Goal: Information Seeking & Learning: Learn about a topic

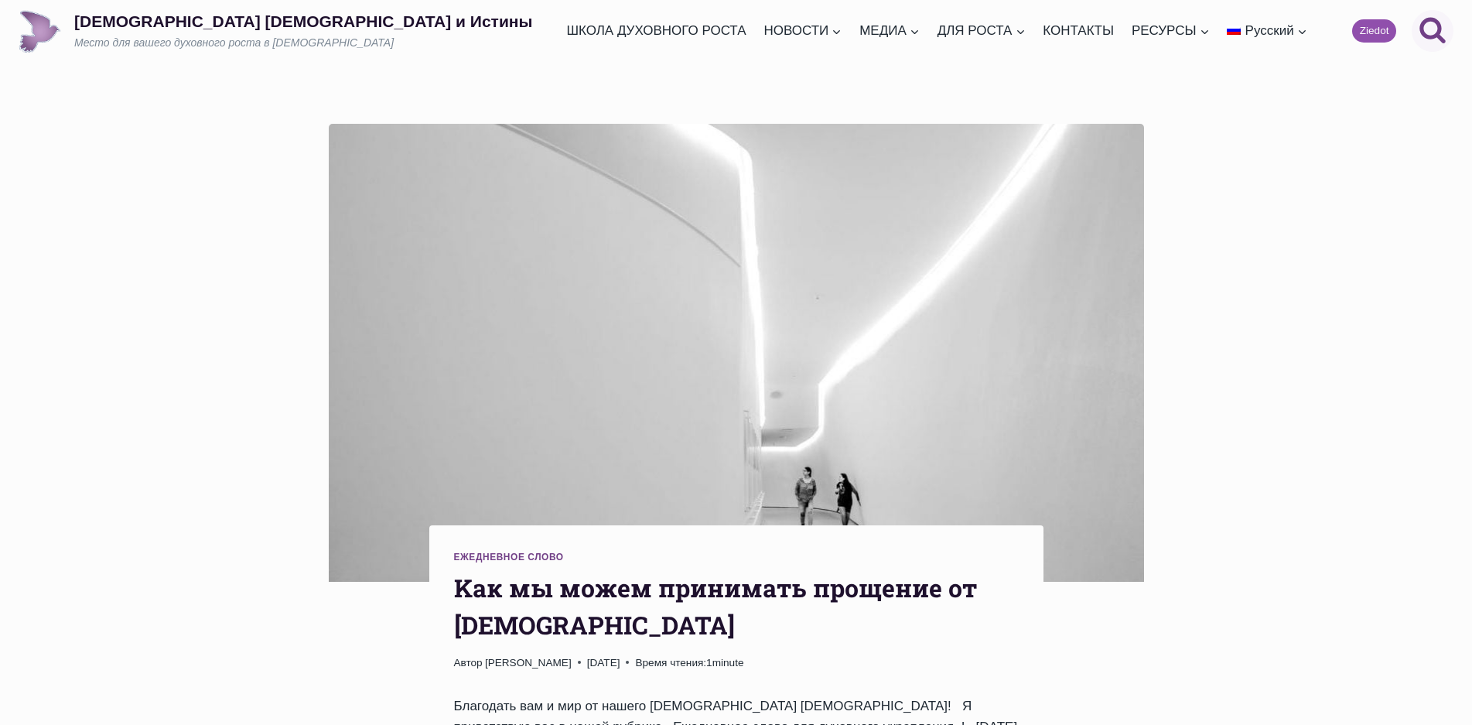
click at [1427, 28] on icon "Поиск" at bounding box center [1433, 29] width 28 height 28
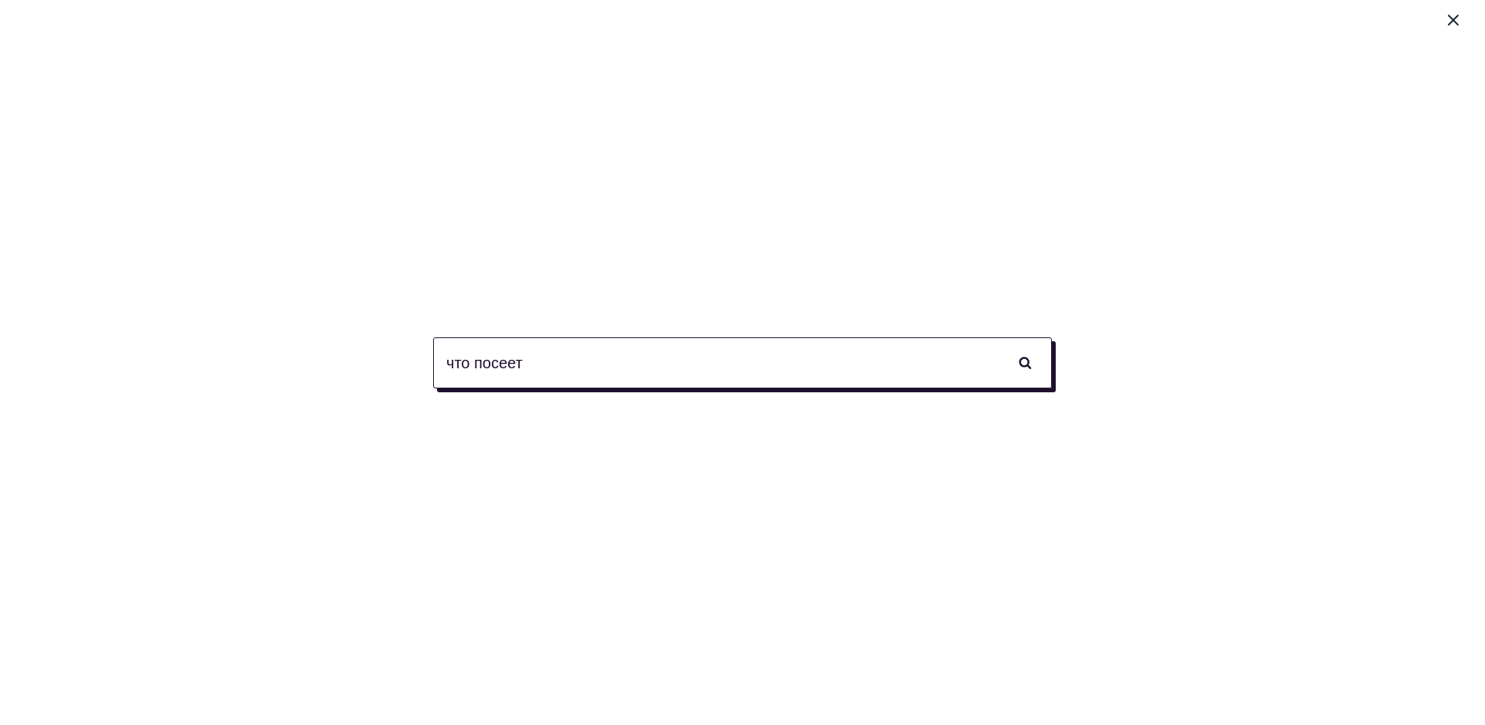
type input "что посеет"
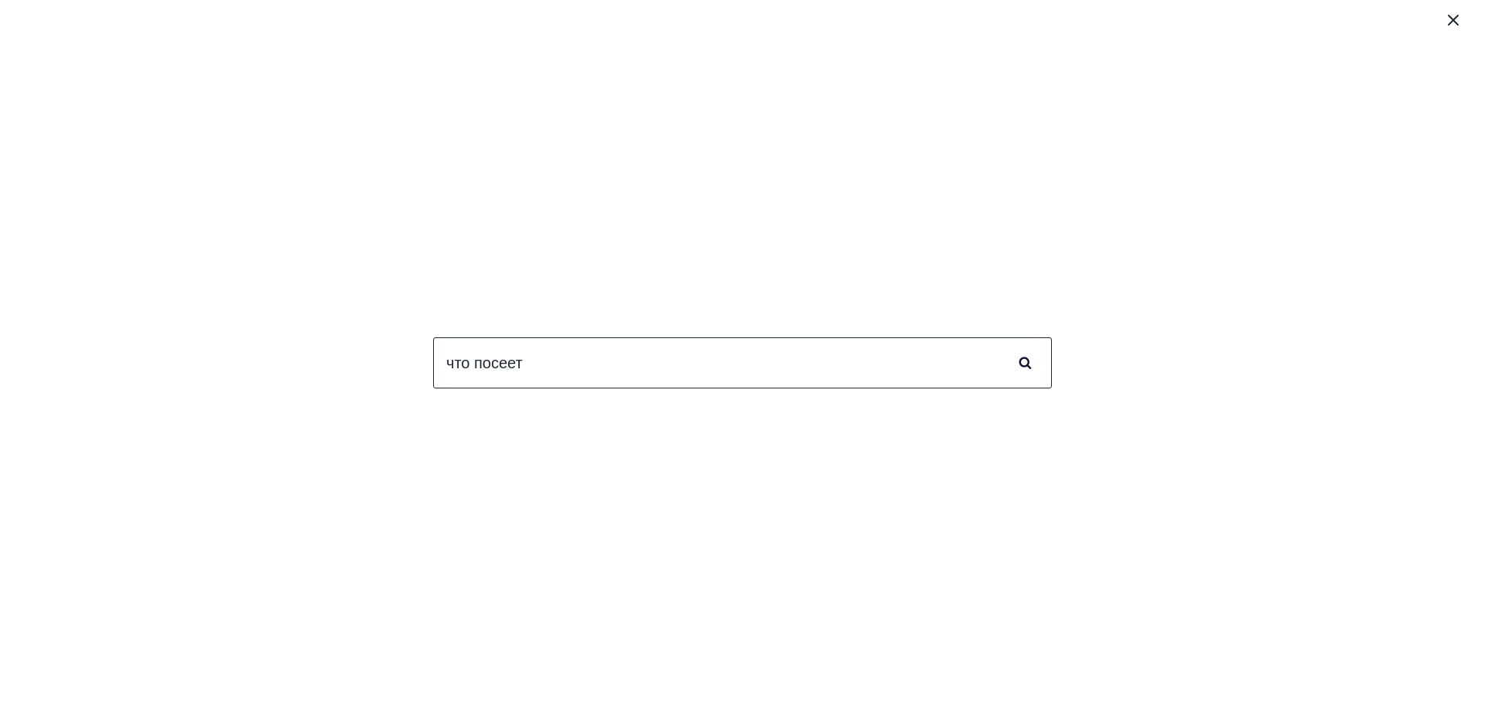
click at [1025, 362] on input "Поиск" at bounding box center [1025, 362] width 54 height 51
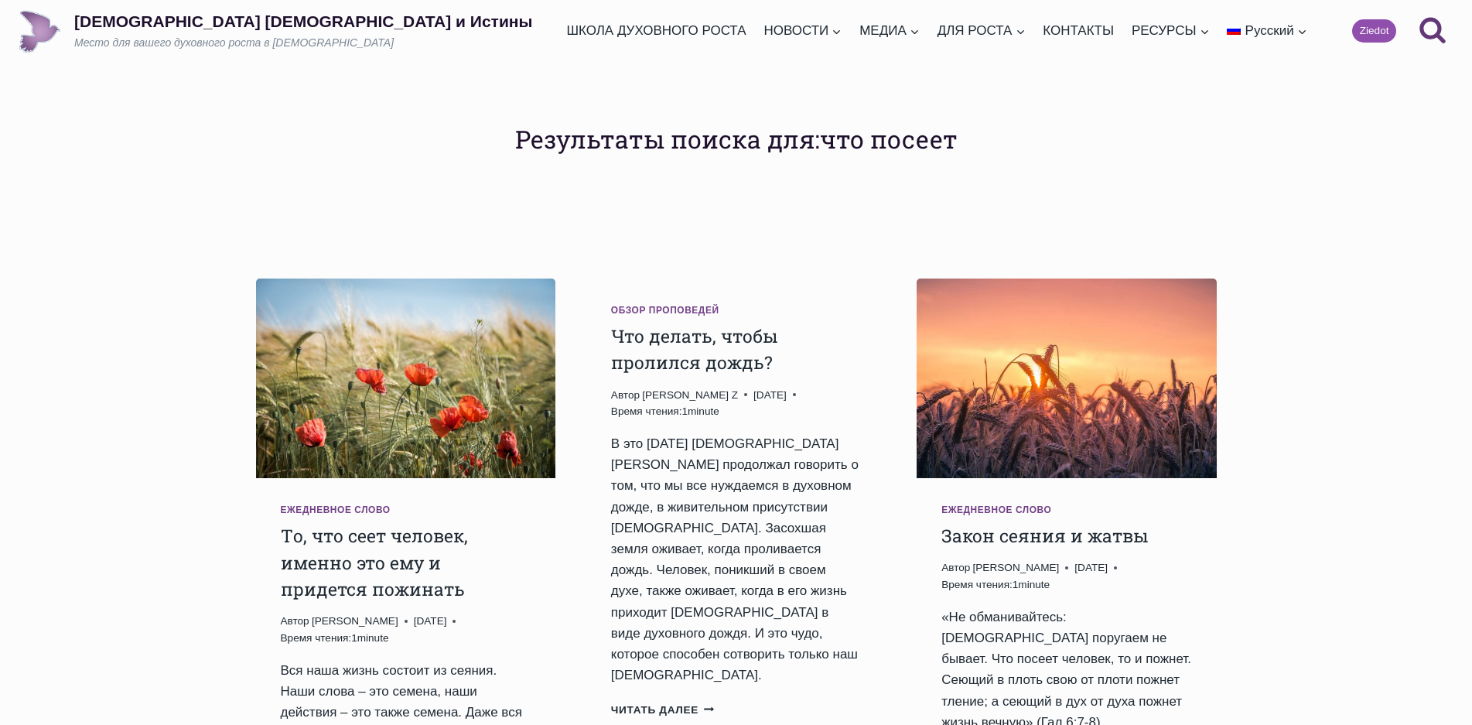
scroll to position [155, 0]
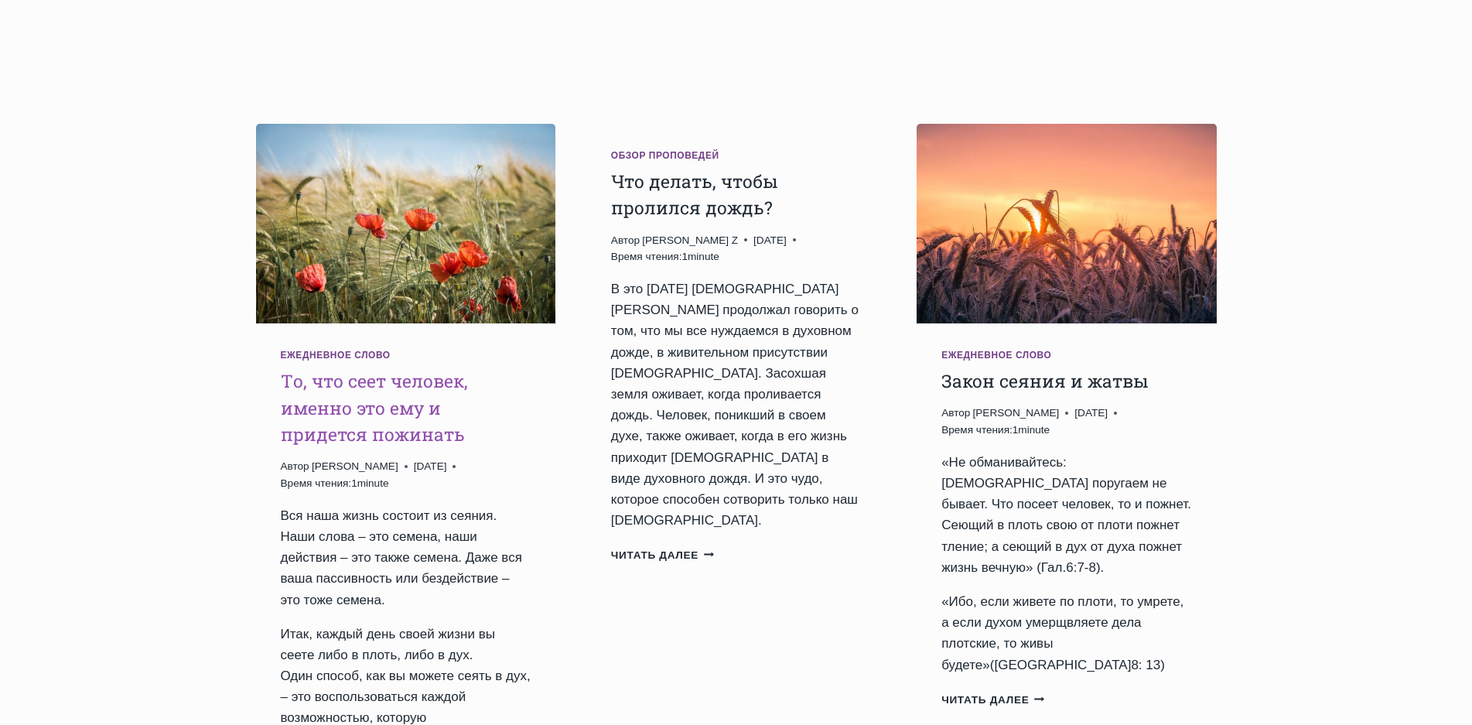
click at [357, 408] on link "Tо, что сеет человек, именно это ему и придется пожинать" at bounding box center [374, 407] width 187 height 77
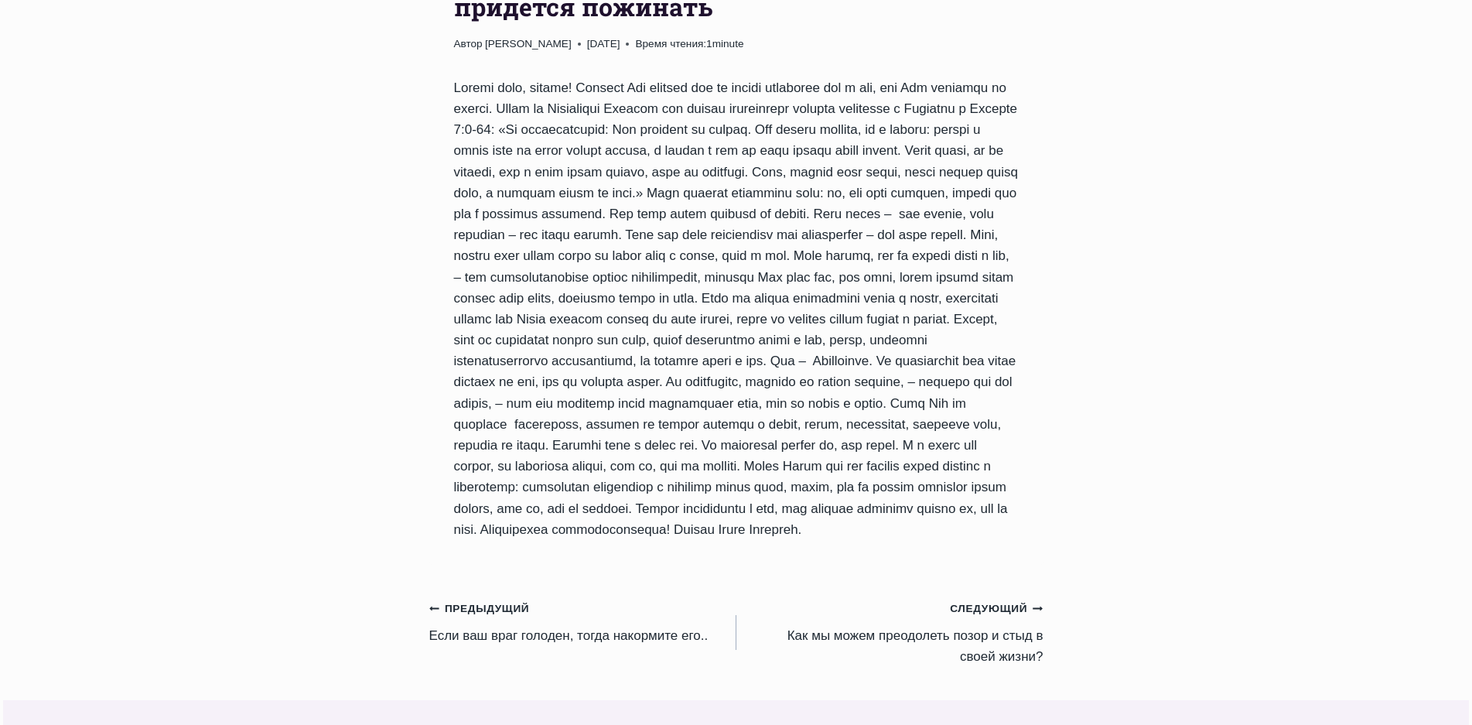
scroll to position [696, 0]
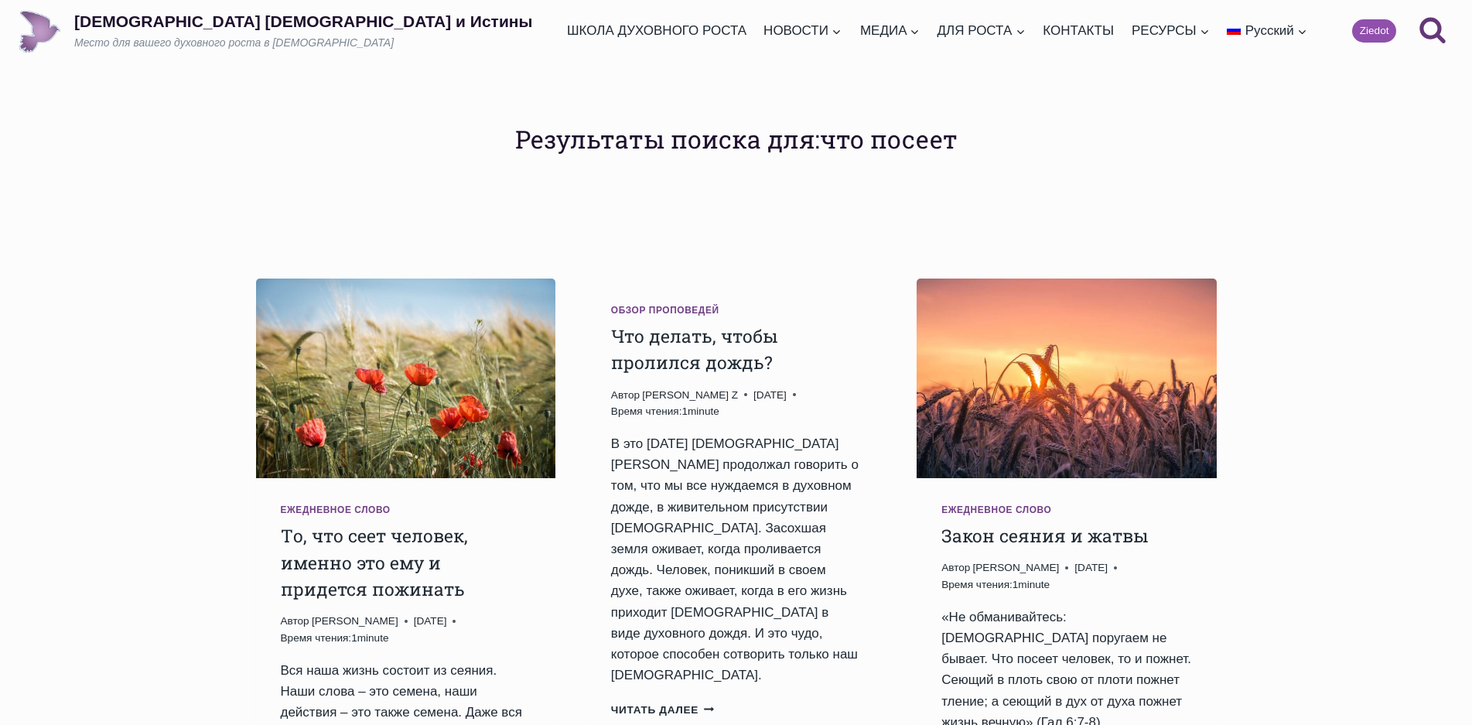
scroll to position [155, 0]
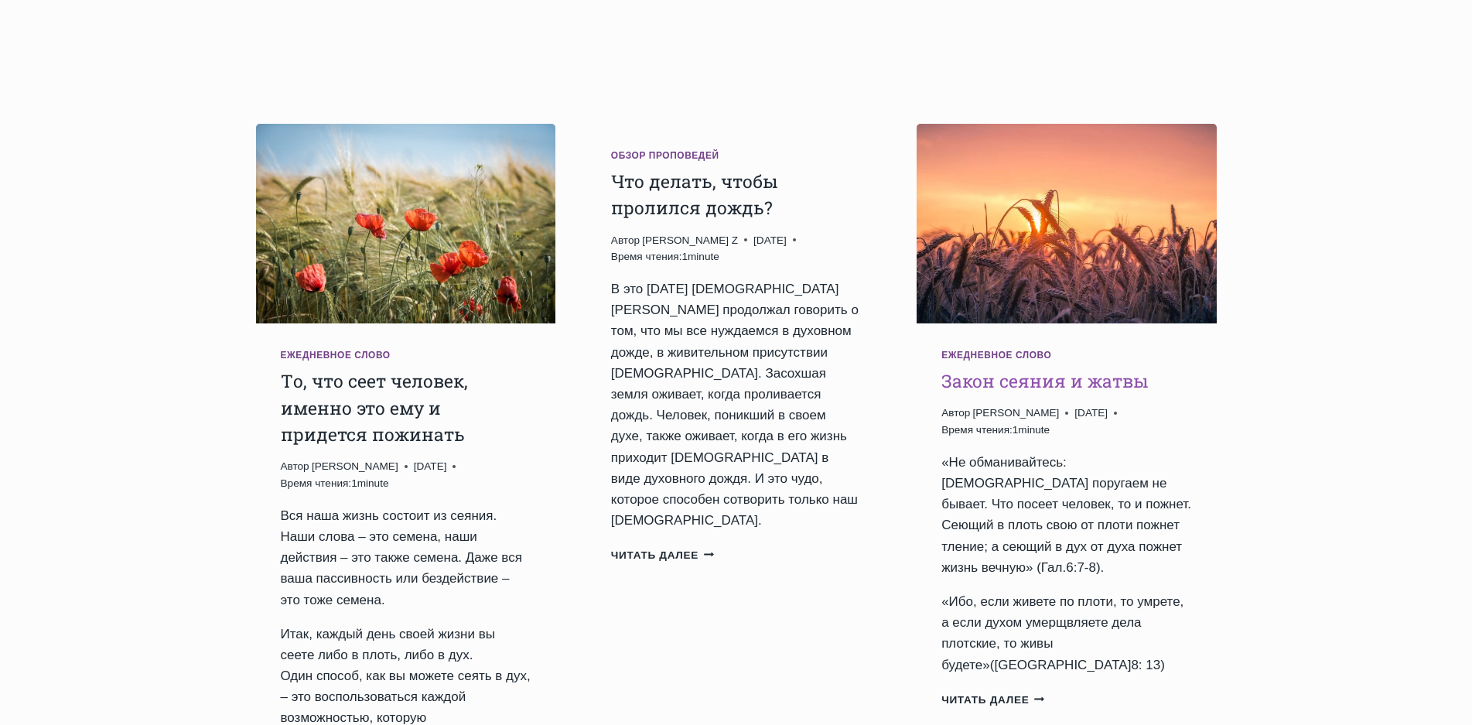
click at [1067, 384] on link "Закон сеяния и жатвы" at bounding box center [1044, 380] width 207 height 23
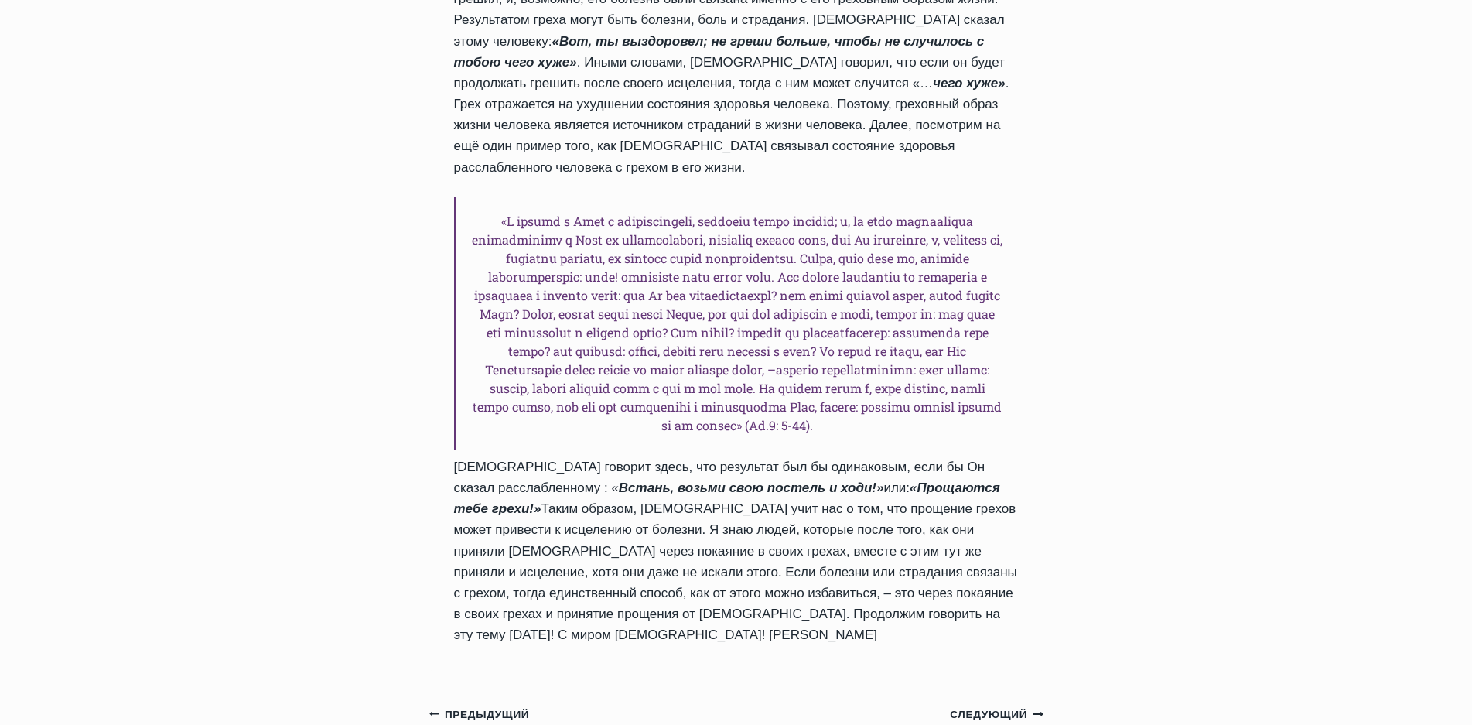
scroll to position [1547, 0]
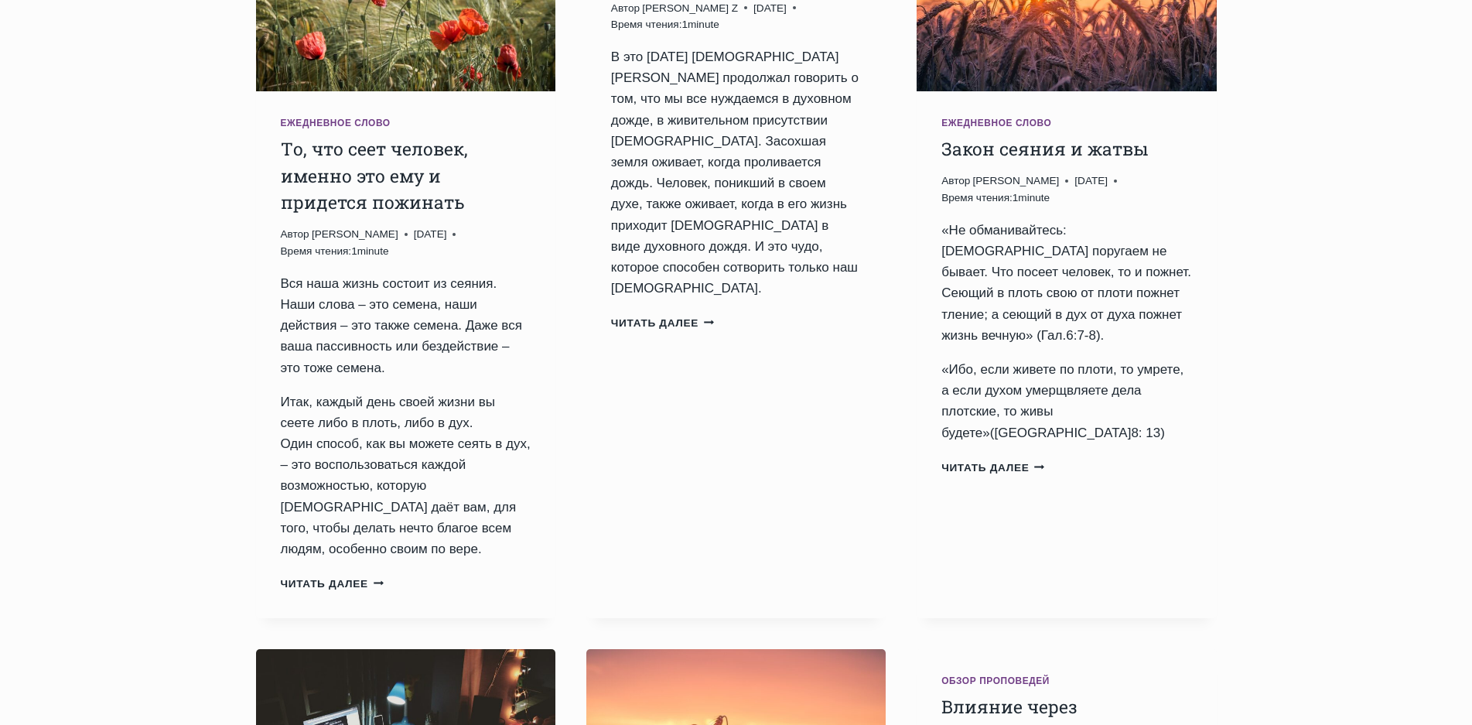
scroll to position [77, 0]
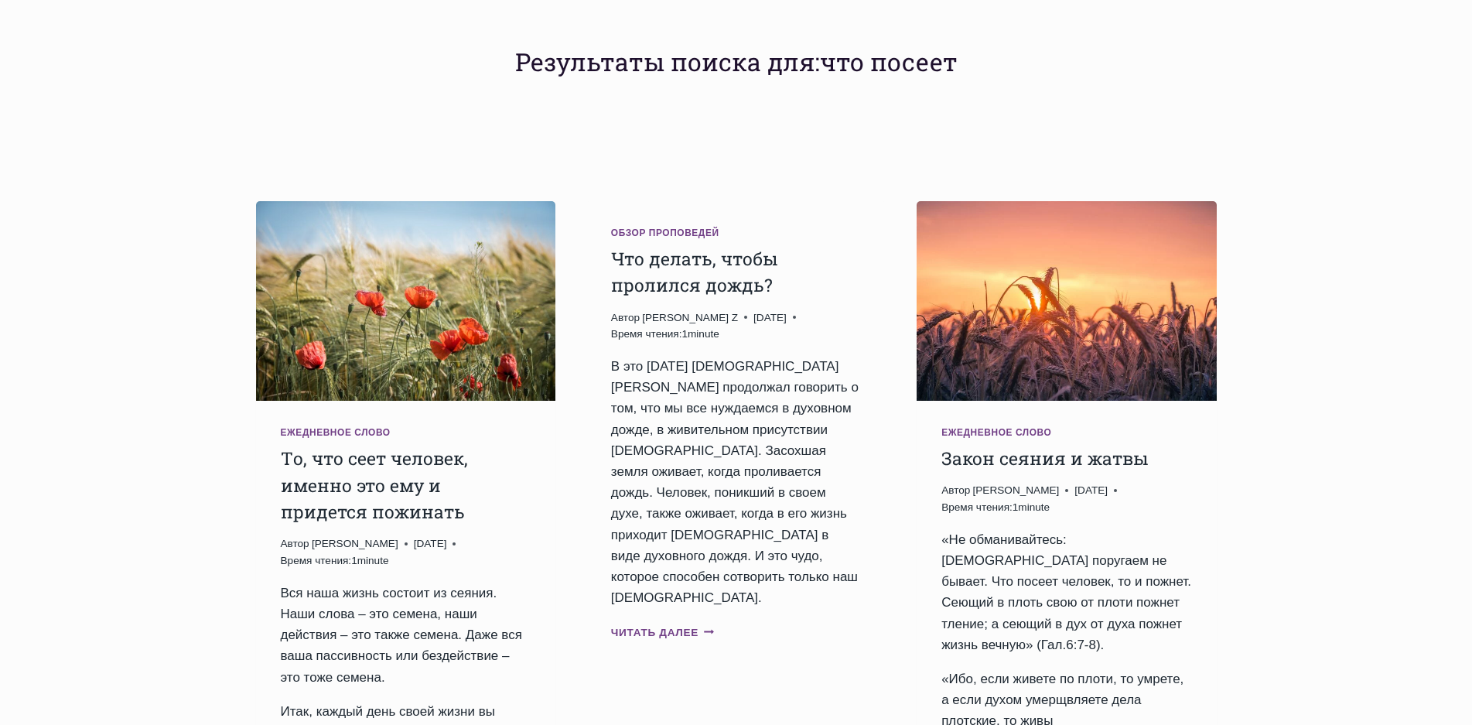
click at [652, 627] on link "Читать далее Что делать, чтобы пролился дождь? Продолжить" at bounding box center [663, 633] width 104 height 12
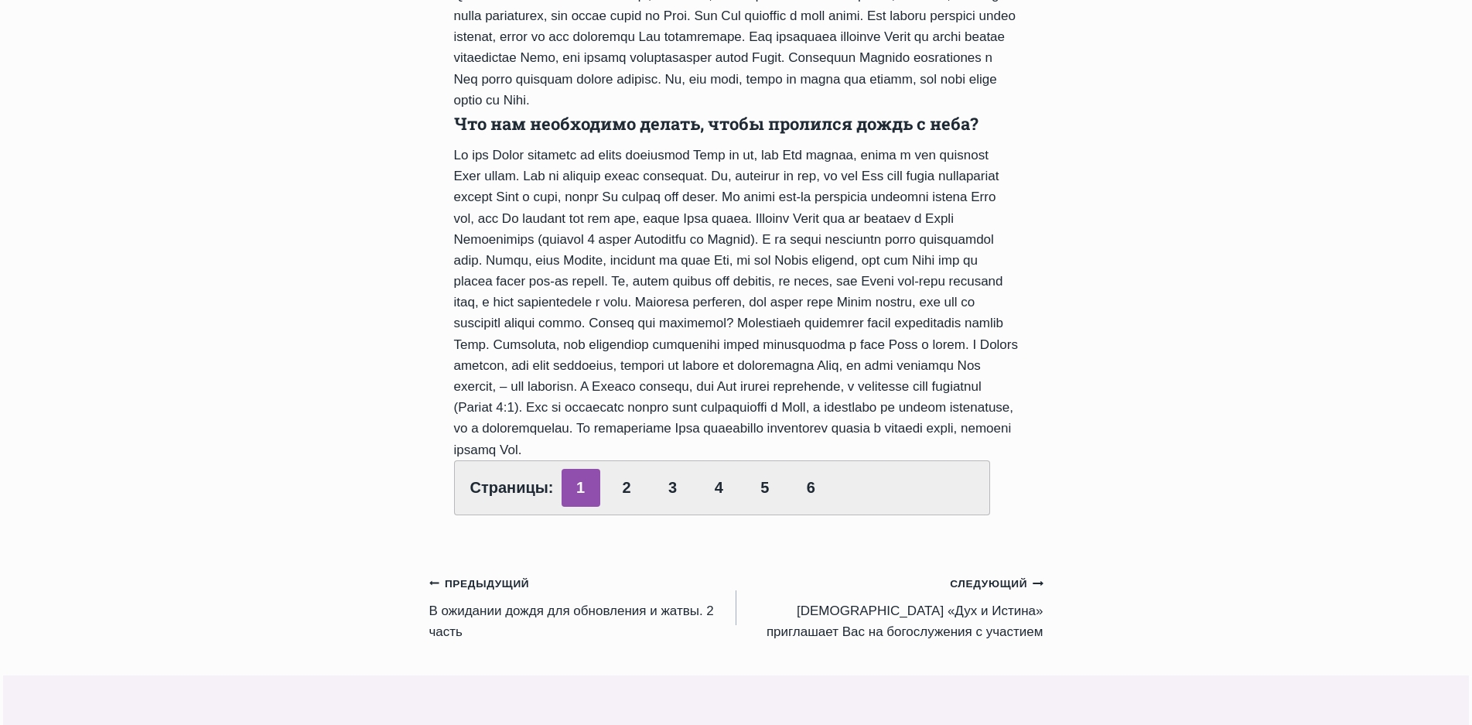
scroll to position [541, 0]
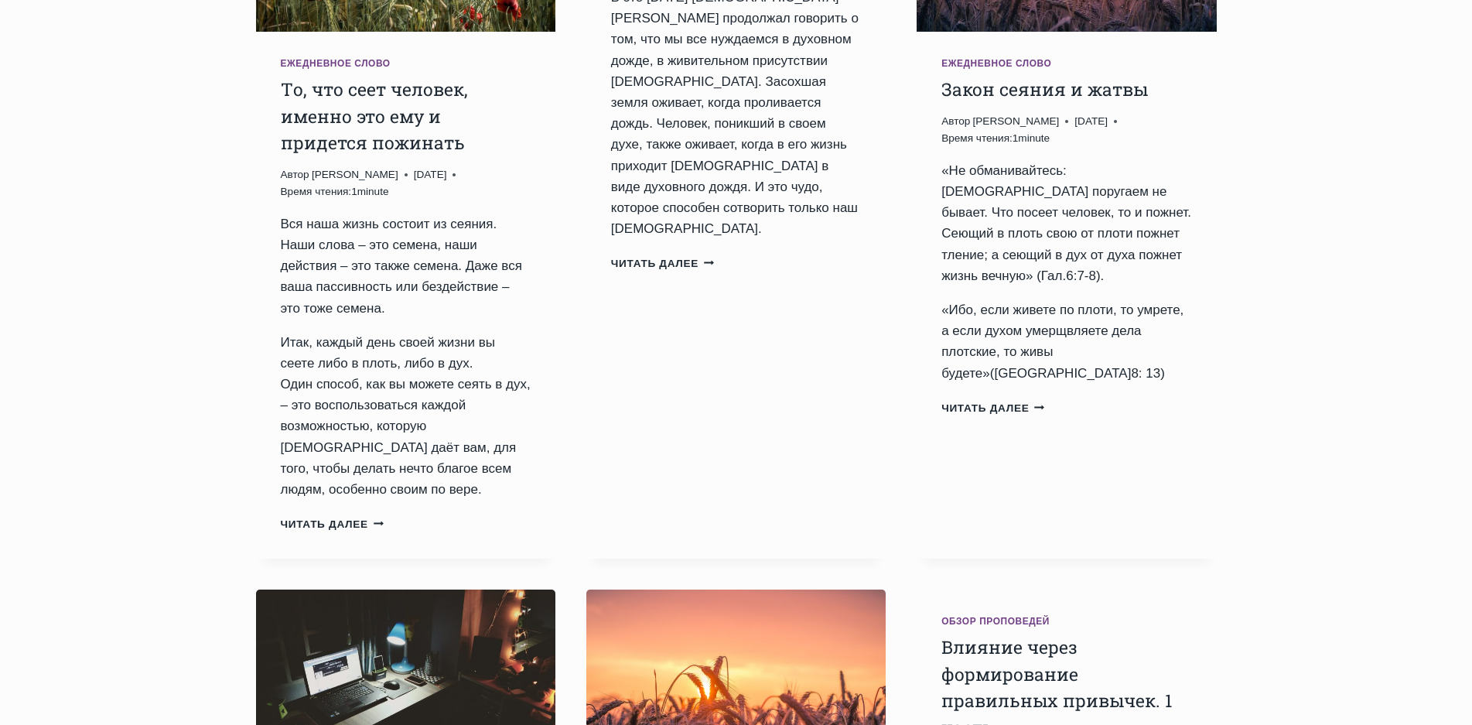
scroll to position [464, 0]
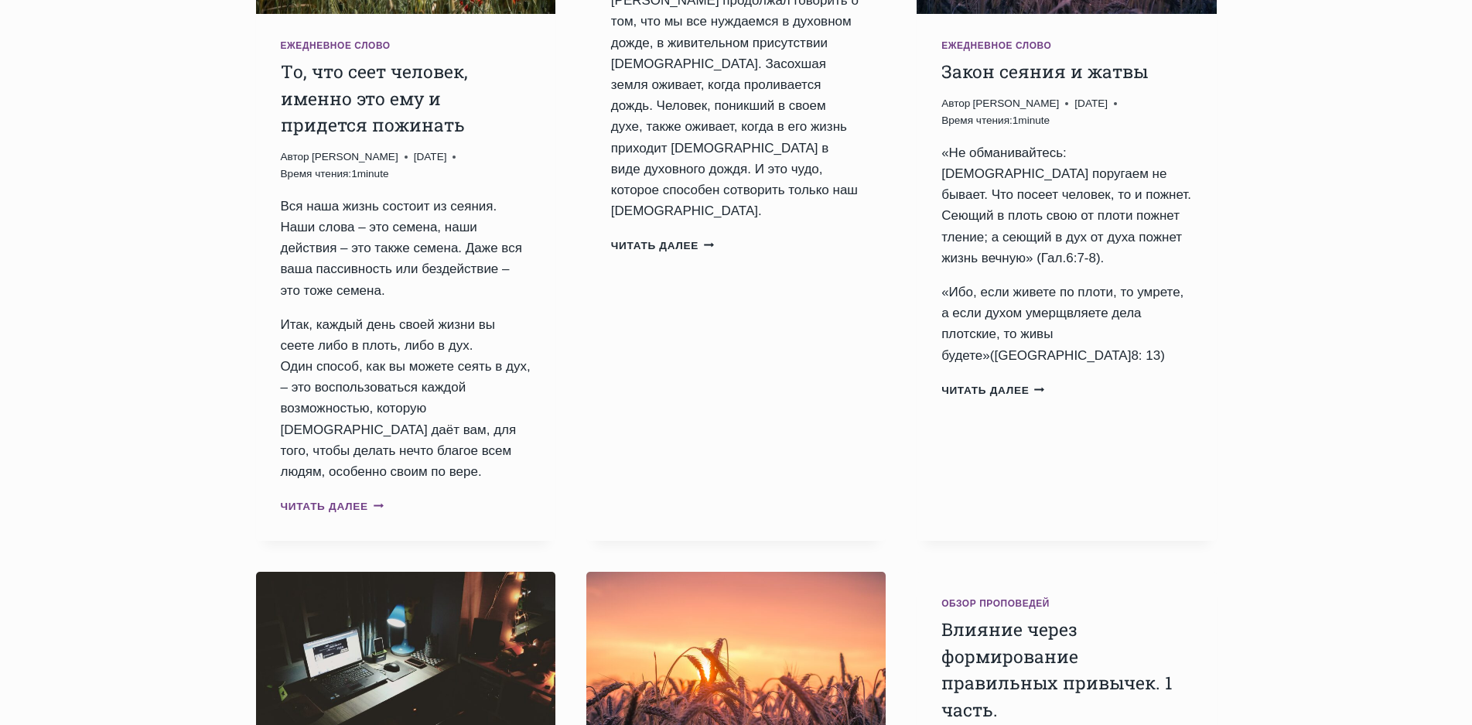
click at [351, 500] on link "Читать далее Tо, что сеет человек, именно это ему и придется пожинать Продолжить" at bounding box center [333, 506] width 104 height 12
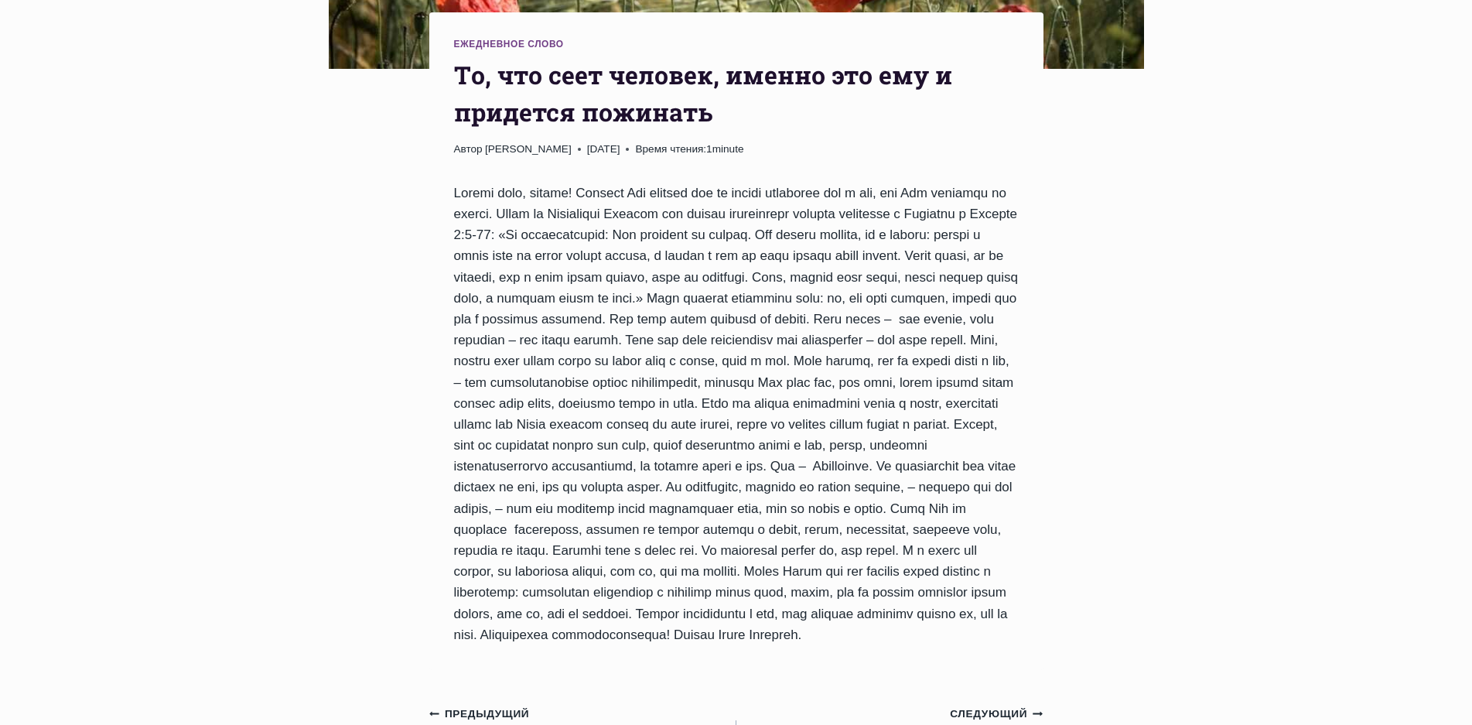
scroll to position [619, 0]
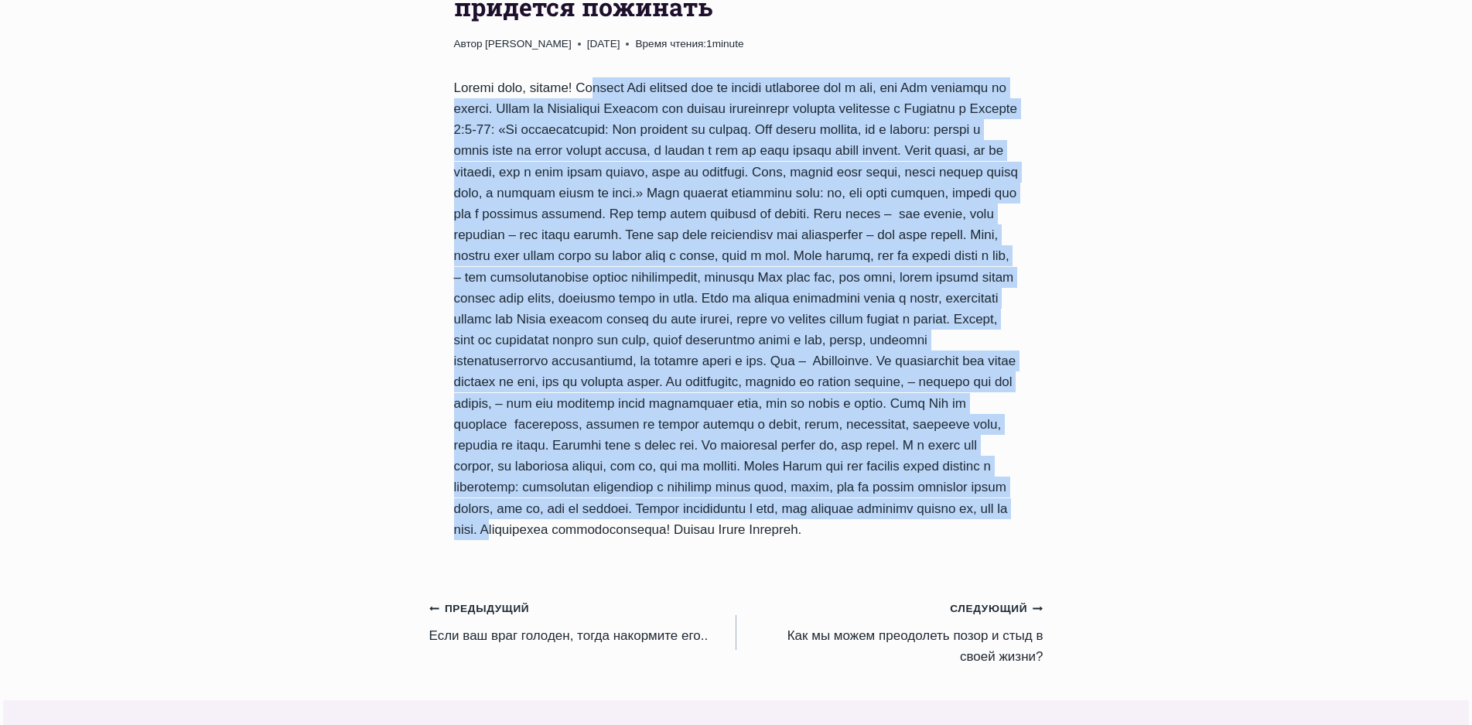
drag, startPoint x: 526, startPoint y: 572, endPoint x: 589, endPoint y: 90, distance: 486.1
click at [589, 90] on div at bounding box center [736, 308] width 565 height 463
copy div "Сегодня Бог положил мне на сердце напомнить вам о том, что Бог поругаем не быва…"
click at [206, 244] on div "Ежедневное слово Tо, что сеет человек, именно это ему и придется пожинать Автор…" at bounding box center [736, 489] width 1472 height 1968
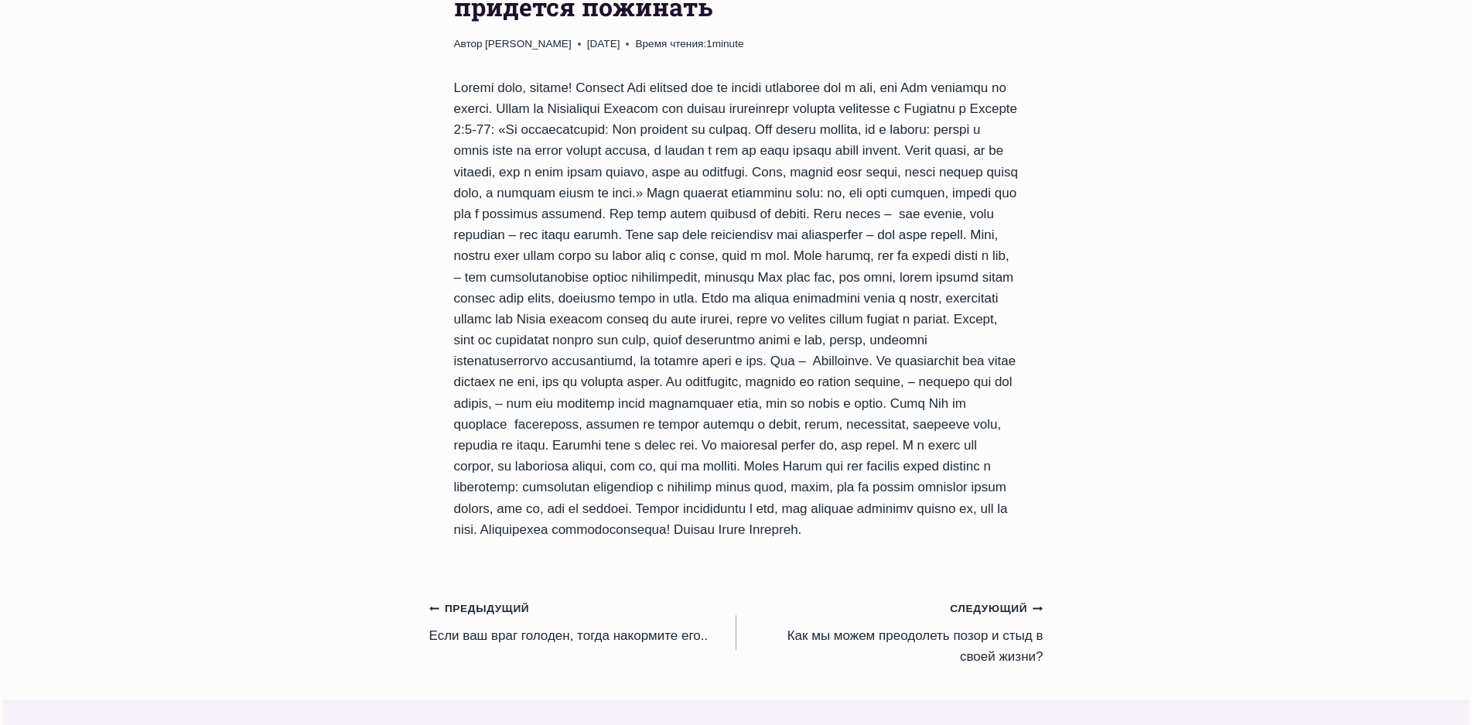
click at [81, 80] on div "Ежедневное слово Tо, что сеет человек, именно это ему и придется пожинать Автор…" at bounding box center [736, 489] width 1472 height 1968
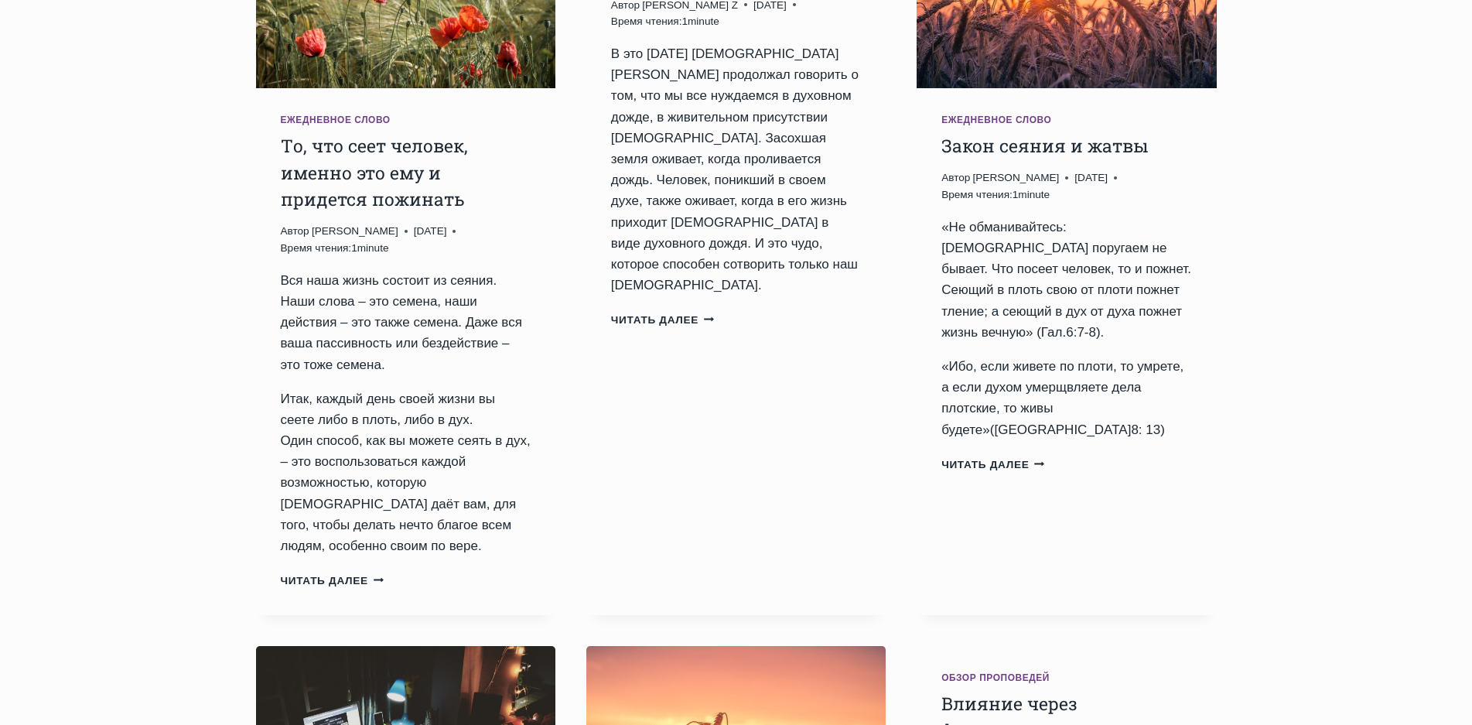
scroll to position [232, 0]
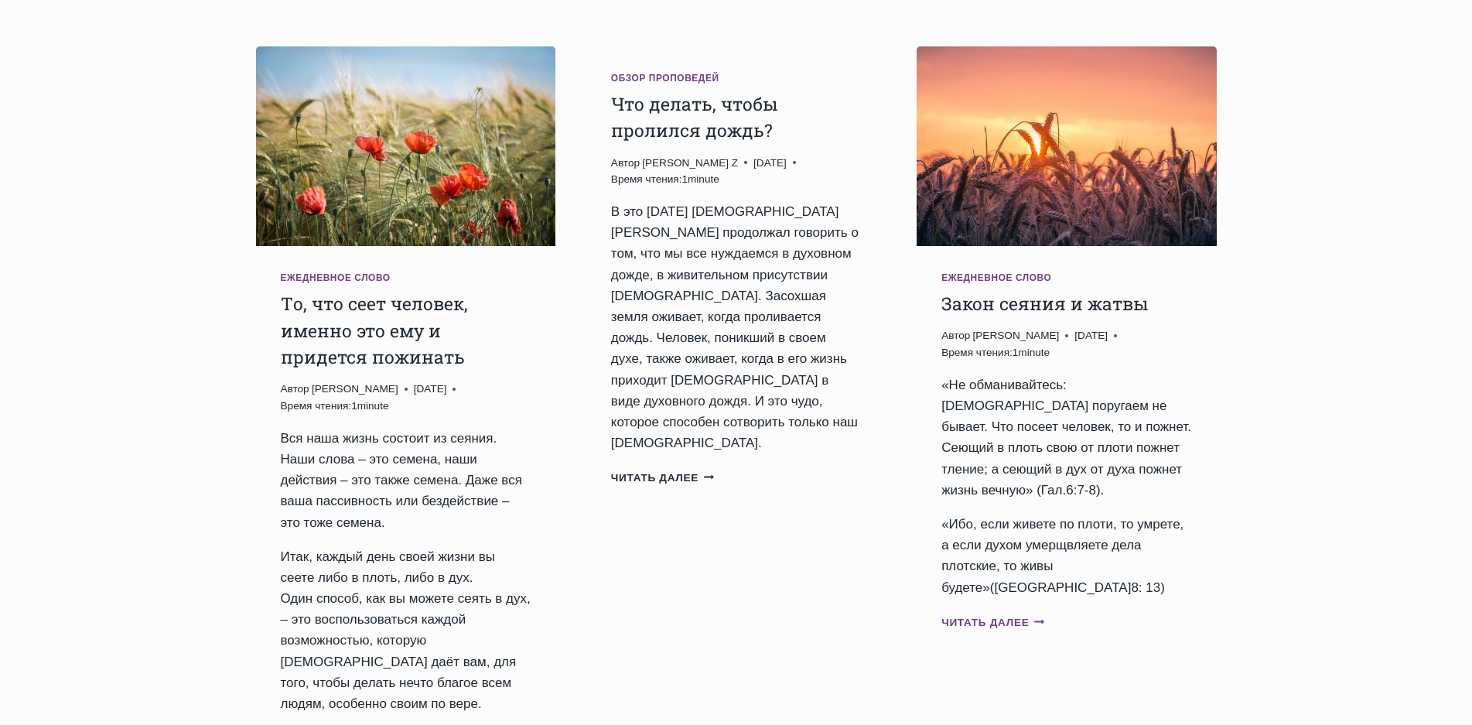
click at [1022, 616] on link "Читать далее Закон сеяния и жатвы Продолжить" at bounding box center [993, 622] width 104 height 12
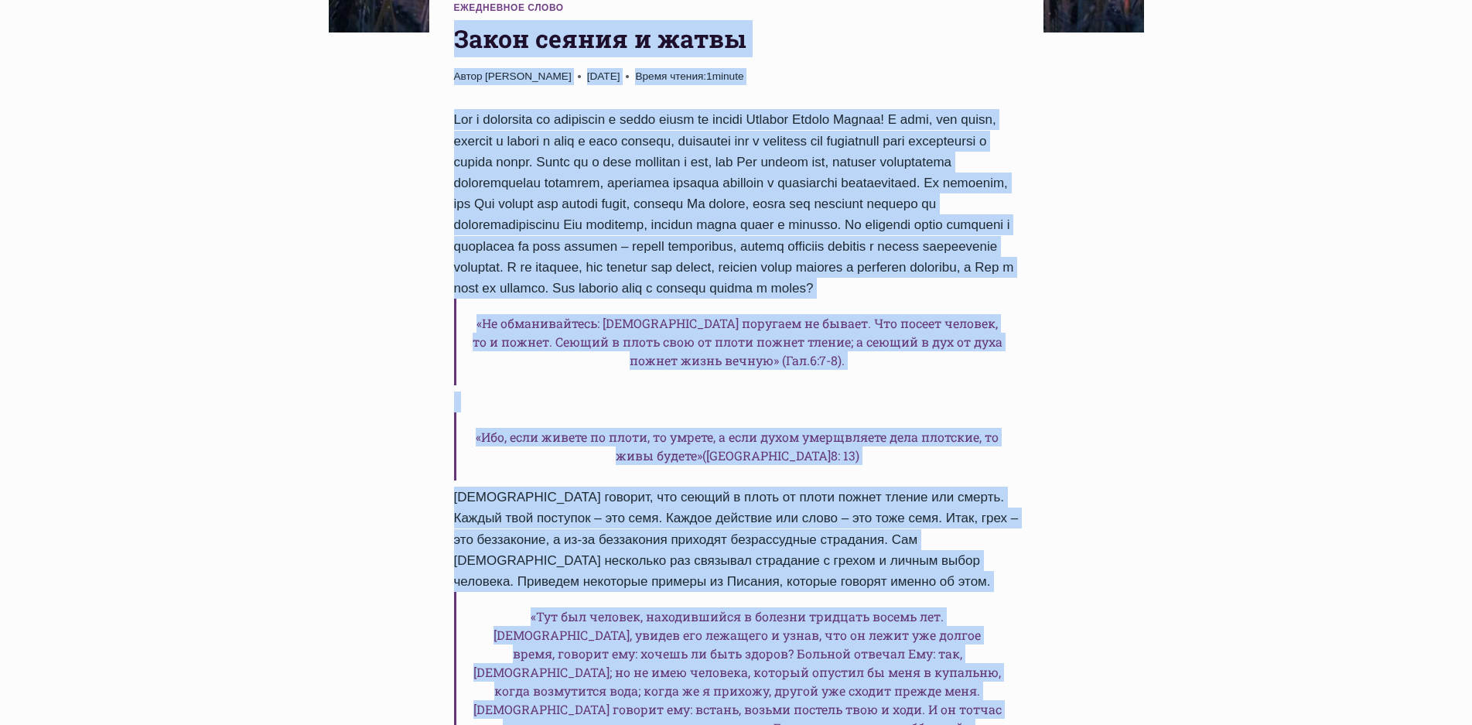
scroll to position [548, 0]
drag, startPoint x: 627, startPoint y: 467, endPoint x: 459, endPoint y: 43, distance: 455.9
copy div "Закон сеяния и жатвы Автор Пастор Руфус Аджибойе 2025-Март-10 2015-Февраль-10 В…"
